Goal: Transaction & Acquisition: Purchase product/service

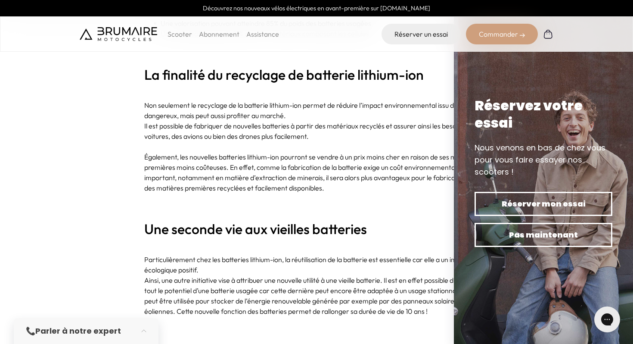
scroll to position [1867, 0]
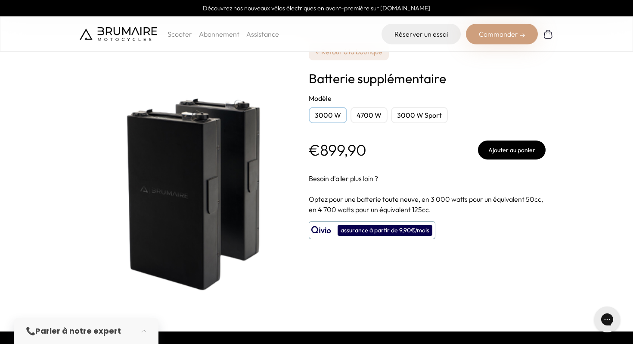
click at [359, 115] on div "4700 W" at bounding box center [368, 115] width 37 height 16
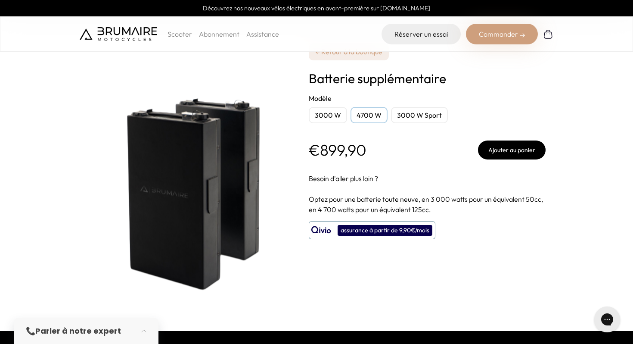
click at [412, 115] on div "3000 W Sport" at bounding box center [419, 115] width 57 height 16
click at [376, 119] on div "4700 W" at bounding box center [368, 115] width 37 height 16
click at [315, 117] on div "3000 W" at bounding box center [328, 115] width 38 height 16
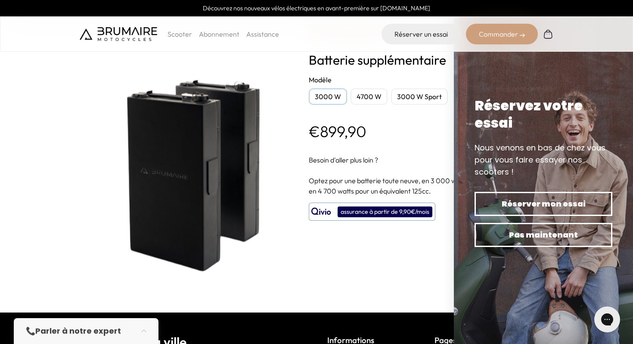
scroll to position [19, 0]
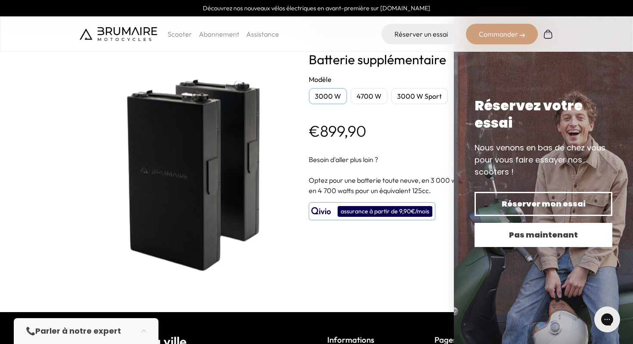
click at [547, 238] on span "Pas maintenant" at bounding box center [543, 235] width 108 height 12
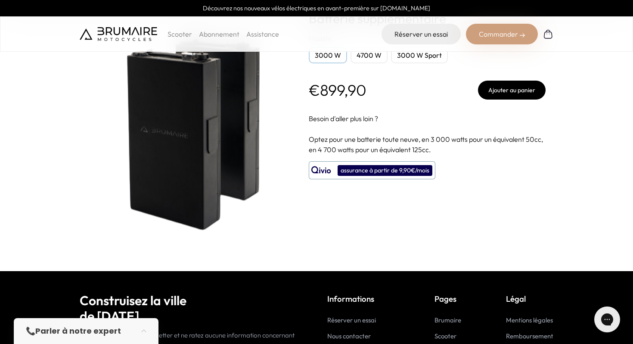
scroll to position [0, 0]
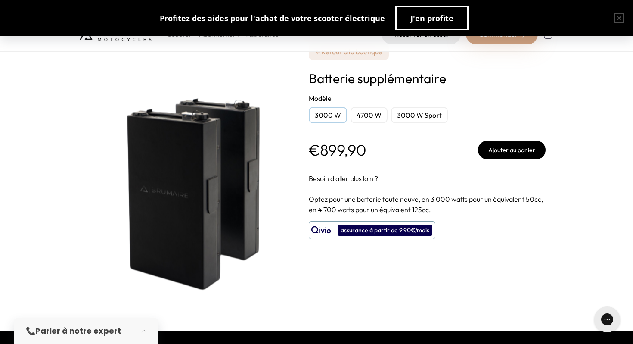
click at [355, 53] on link "← Retour à la boutique" at bounding box center [349, 51] width 80 height 17
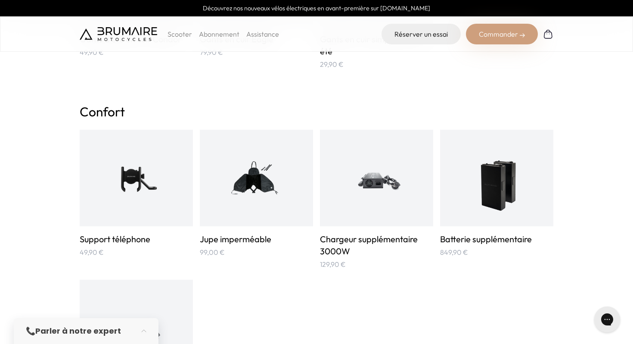
scroll to position [347, 0]
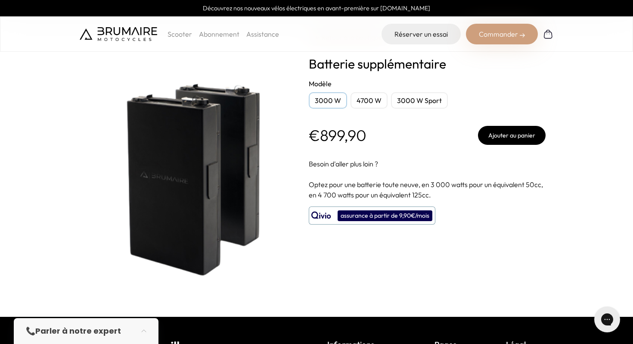
click at [504, 137] on button "Ajouter au panier" at bounding box center [512, 135] width 68 height 19
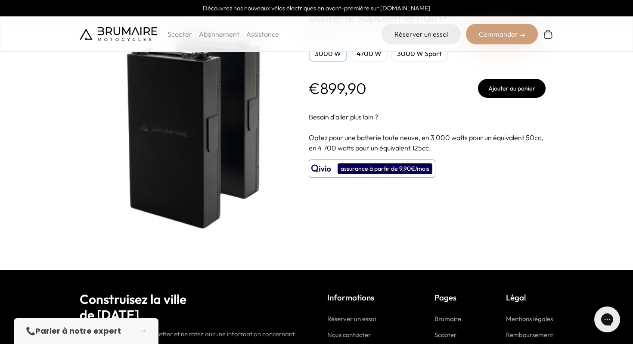
scroll to position [63, 0]
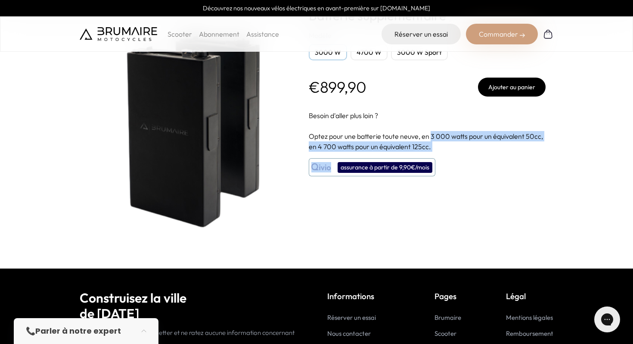
drag, startPoint x: 430, startPoint y: 136, endPoint x: 434, endPoint y: 153, distance: 18.2
click at [434, 153] on div "**********" at bounding box center [427, 102] width 237 height 331
click at [434, 147] on p "Optez pour une batterie toute neuve, en 3 000 watts pour un équivalent 50cc, en…" at bounding box center [427, 141] width 237 height 21
drag, startPoint x: 434, startPoint y: 147, endPoint x: 307, endPoint y: 145, distance: 126.6
click at [307, 145] on div "**********" at bounding box center [317, 102] width 474 height 331
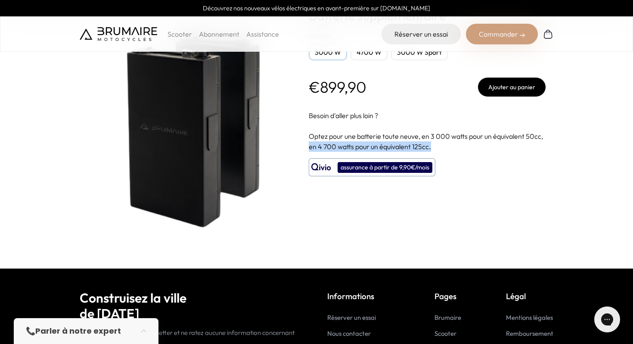
click at [307, 145] on div "**********" at bounding box center [317, 102] width 474 height 331
click at [458, 152] on div "**********" at bounding box center [427, 102] width 237 height 331
click at [453, 137] on span "Optez pour une batterie toute neuve, en 3 000 watts pour un équivalent 50cc, en…" at bounding box center [426, 141] width 234 height 19
click at [435, 137] on span "Optez pour une batterie toute neuve, en 3 000 watts pour un équivalent 50cc, en…" at bounding box center [426, 141] width 234 height 19
click at [436, 149] on p "Optez pour une batterie toute neuve, en 3 000 watts pour un équivalent 50cc, en…" at bounding box center [427, 141] width 237 height 21
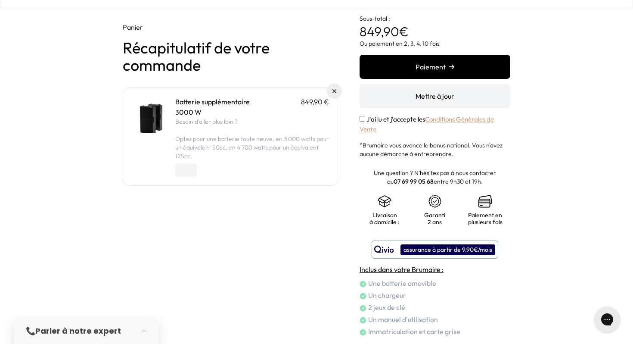
scroll to position [21, 0]
